Goal: Task Accomplishment & Management: Manage account settings

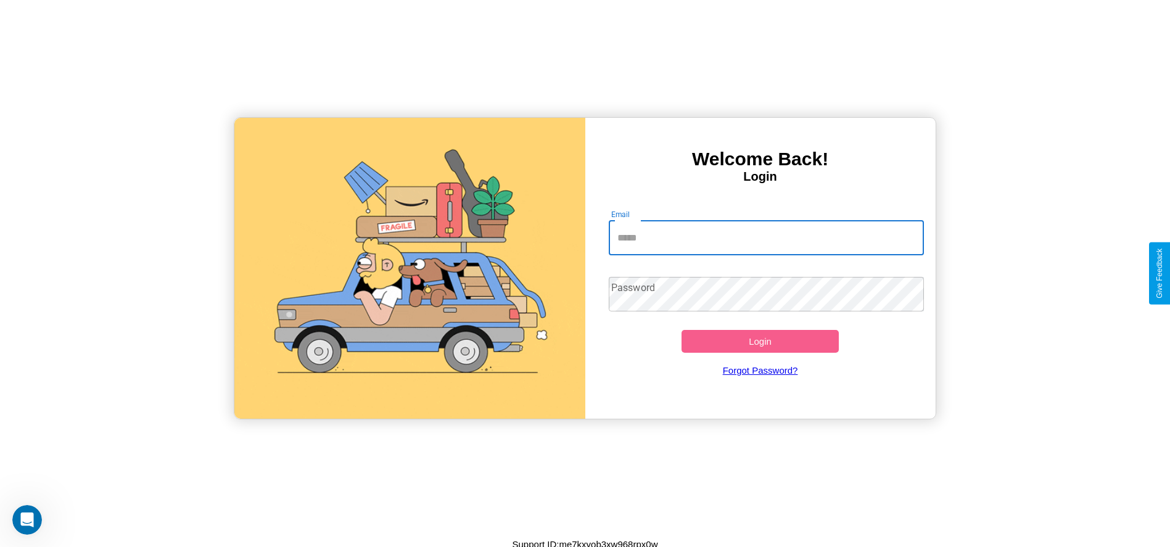
click at [766, 238] on input "Email" at bounding box center [766, 238] width 315 height 35
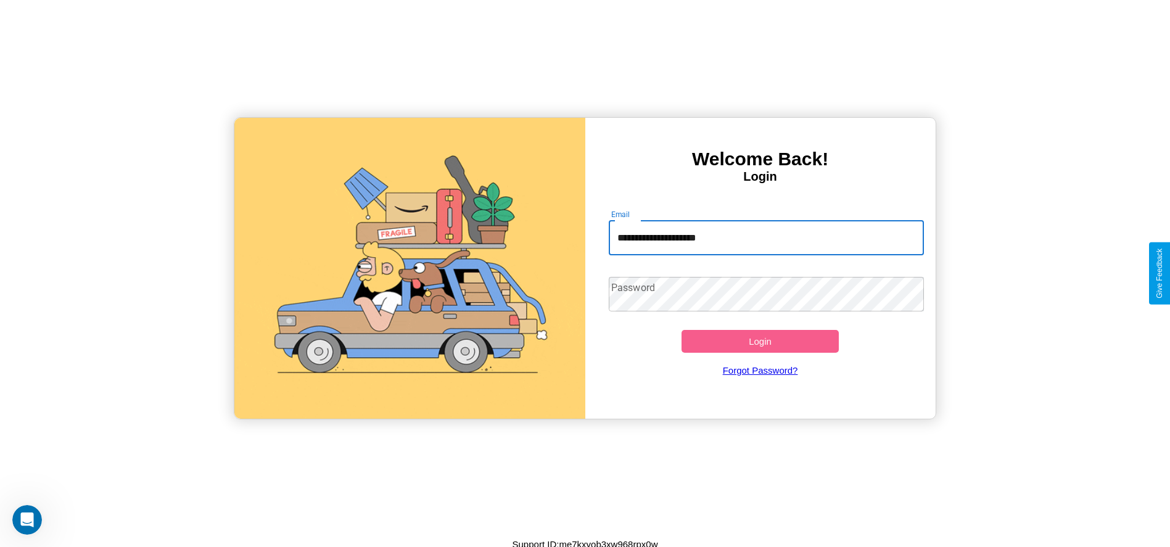
type input "**********"
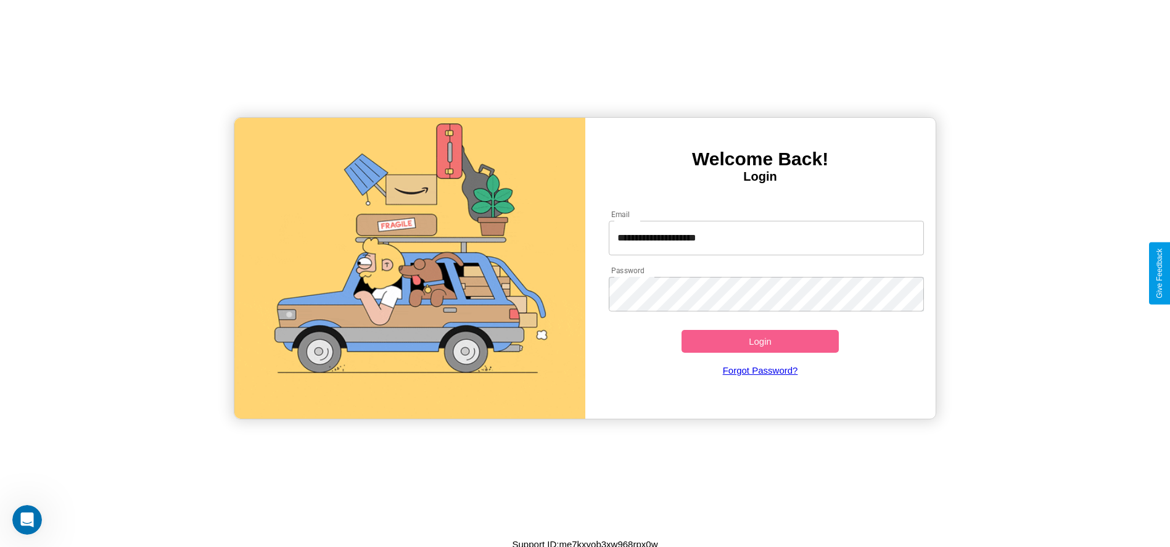
click at [760, 341] on button "Login" at bounding box center [761, 341] width 158 height 23
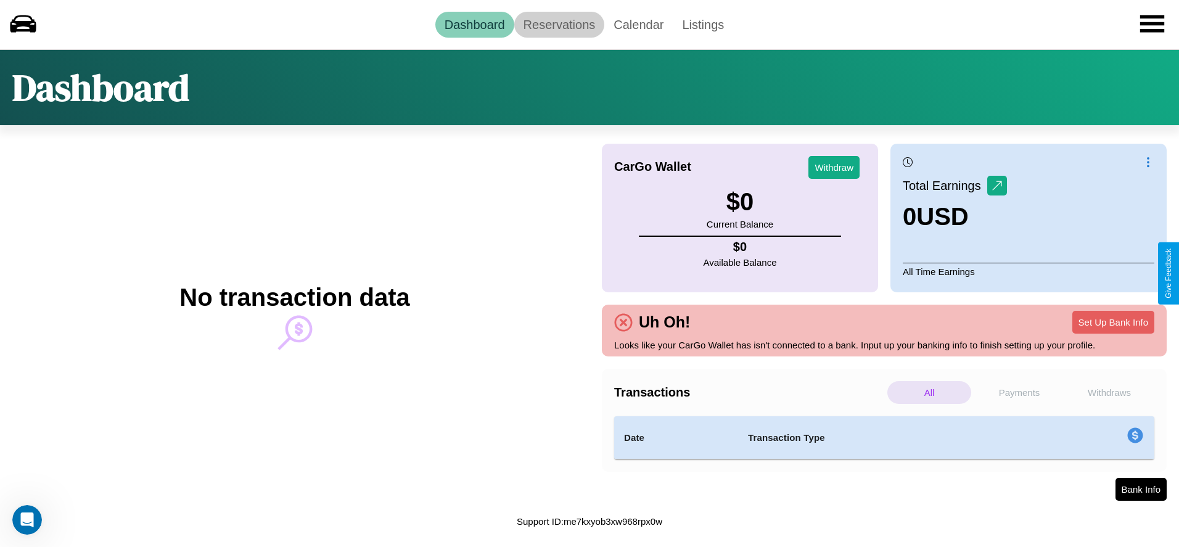
click at [559, 24] on link "Reservations" at bounding box center [559, 25] width 91 height 26
